Goal: Transaction & Acquisition: Download file/media

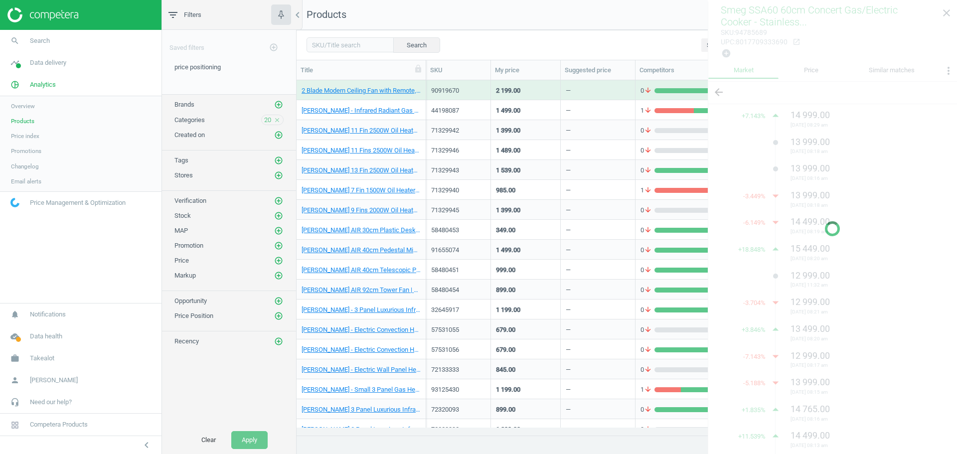
scroll to position [340, 653]
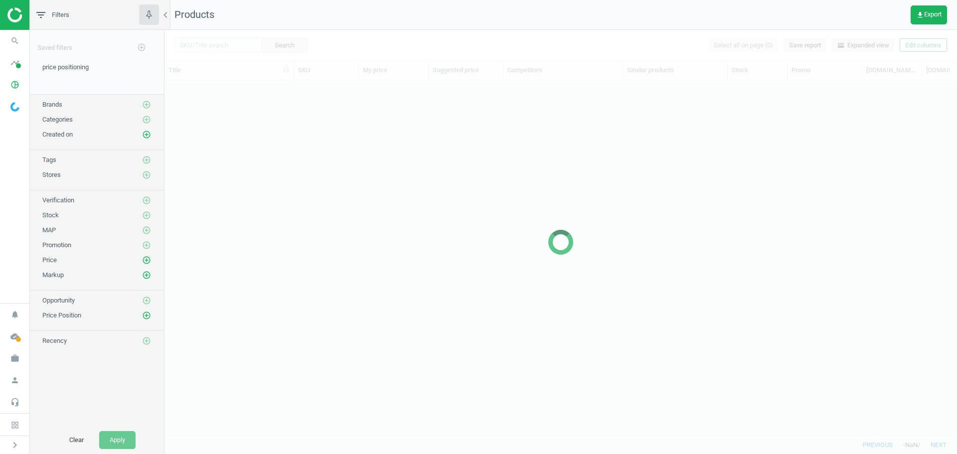
scroll to position [340, 785]
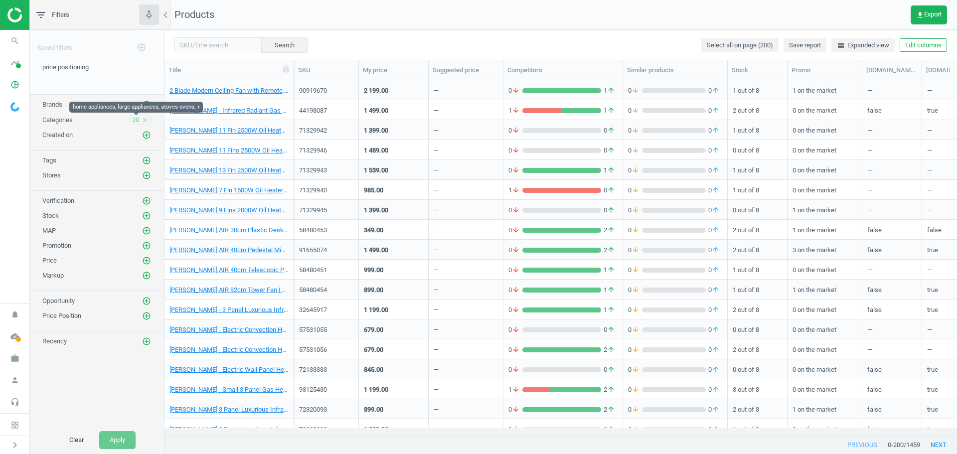
click at [137, 120] on span "20" at bounding box center [135, 120] width 7 height 9
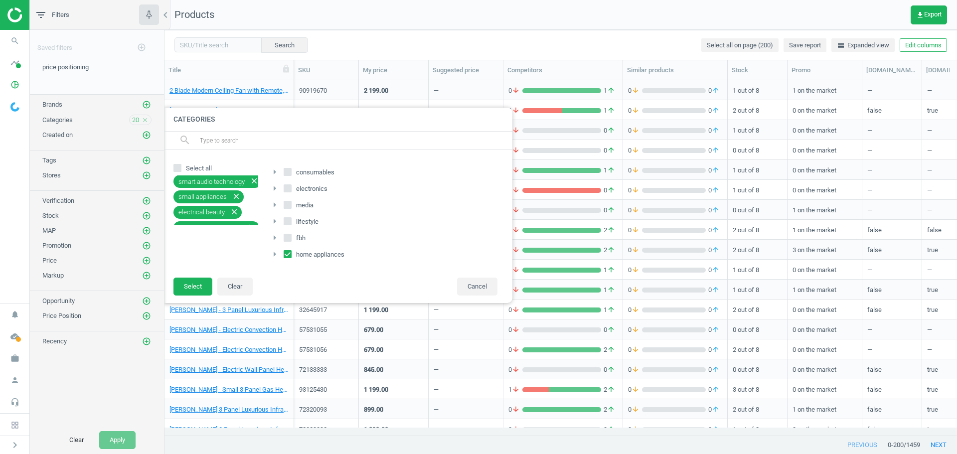
scroll to position [219, 0]
click at [193, 290] on button "Select" at bounding box center [193, 287] width 39 height 18
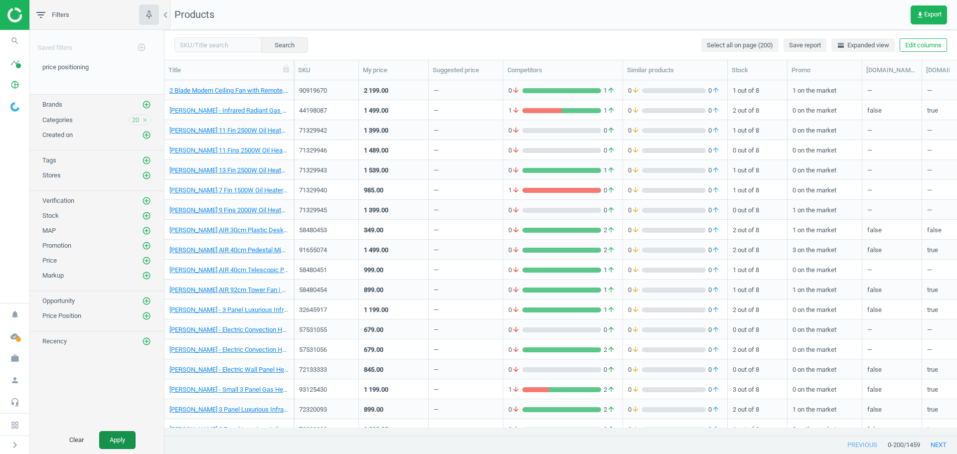
click at [127, 439] on button "Apply" at bounding box center [117, 440] width 36 height 18
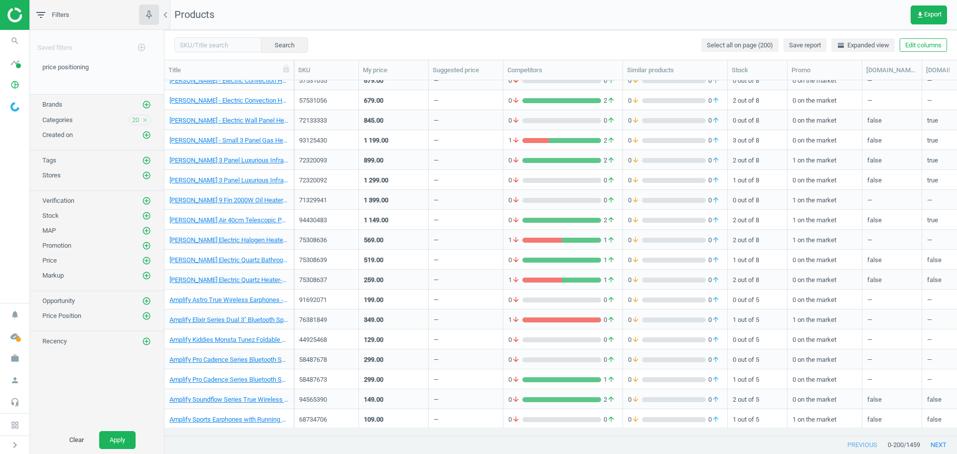
scroll to position [0, 0]
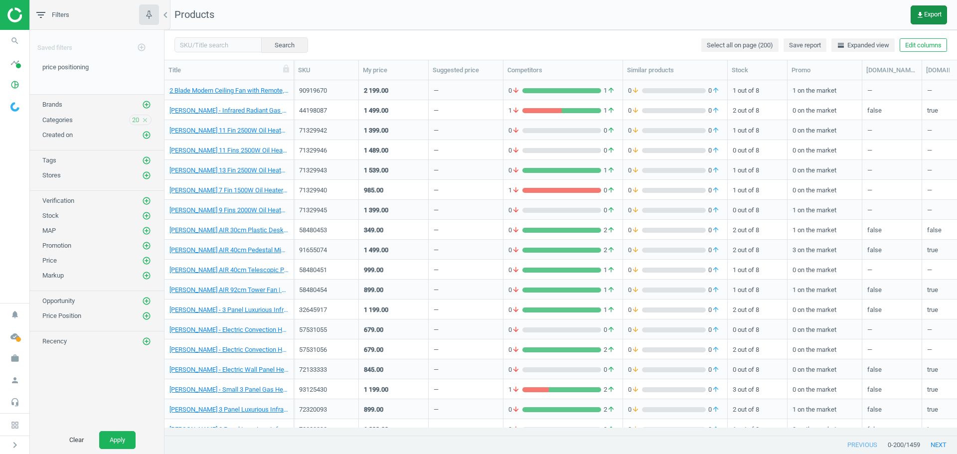
click at [929, 16] on span "get_app Export" at bounding box center [928, 15] width 25 height 8
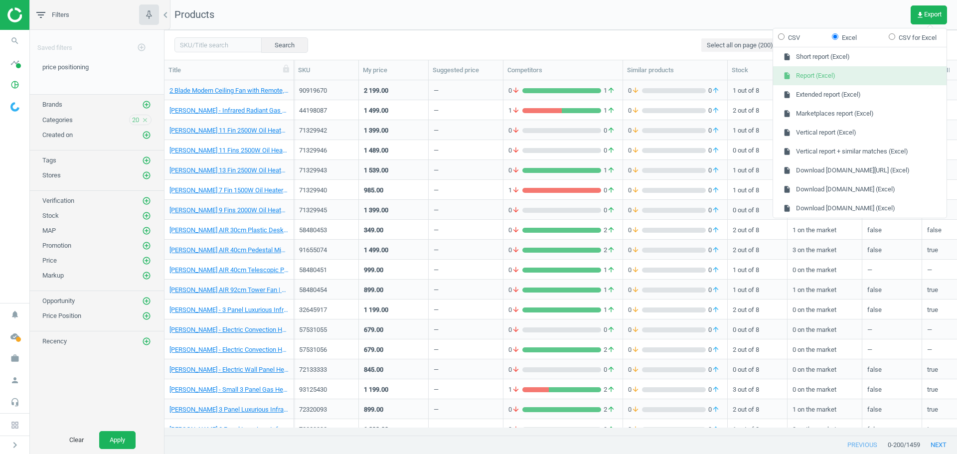
click at [824, 76] on button "insert_drive_file Report (Excel)" at bounding box center [860, 75] width 174 height 19
